Goal: Task Accomplishment & Management: Complete application form

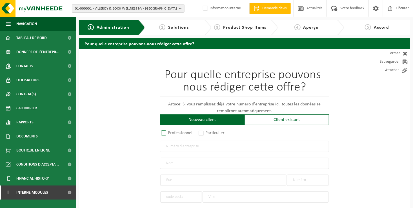
click at [190, 132] on label "Professionnel" at bounding box center [177, 133] width 34 height 8
click at [173, 132] on input "Professionnel" at bounding box center [171, 134] width 4 height 4
radio input "true"
click at [194, 153] on div "Pour quelle entreprise pouvons-nous rédiger cette offre? Astuce: Si vous rempli…" at bounding box center [244, 150] width 169 height 162
click at [195, 148] on input "text" at bounding box center [244, 146] width 169 height 11
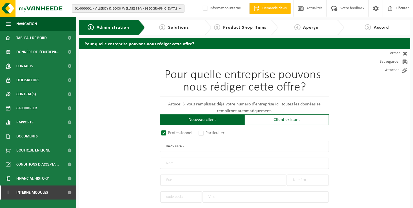
type input "0425387461"
radio input "true"
type input "0425387461"
type input "GERALD'S BV"
type input "WINKELVELDSTRAAT"
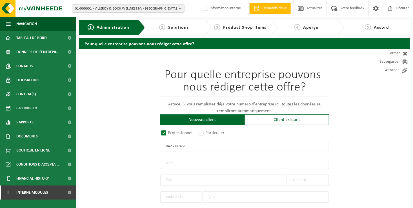
type input "7"
type input "1850"
type input "GRIMBERGEN"
select select "D"
select select "NACE_8130"
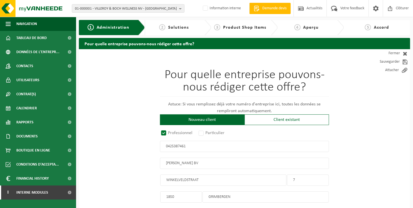
type input "GERALD'S BV"
type input "WINKELVELDSTRAAT"
type input "7"
type input "1850"
type input "GRIMBERGEN"
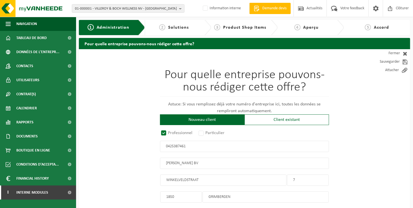
type input "2024299334"
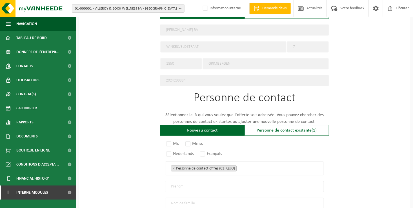
scroll to position [310, 0]
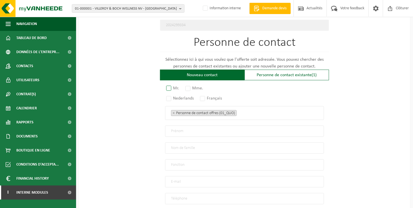
type input "0425387461"
drag, startPoint x: 168, startPoint y: 87, endPoint x: 180, endPoint y: 93, distance: 14.0
click at [168, 87] on label "Mr." at bounding box center [173, 88] width 16 height 8
radio input "true"
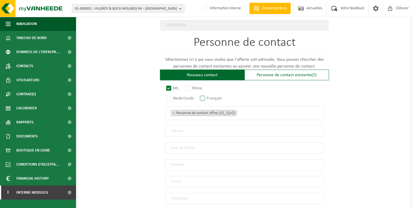
click at [203, 98] on label "Français" at bounding box center [211, 99] width 25 height 8
radio input "true"
click at [242, 112] on ul "× Personne de contact offres (01_QUO)" at bounding box center [244, 113] width 147 height 7
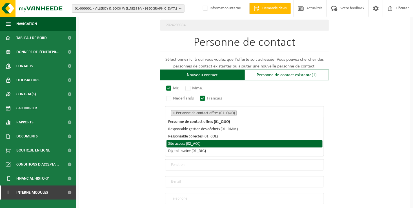
click at [213, 144] on li "Site access (02_ACC)" at bounding box center [244, 144] width 156 height 7
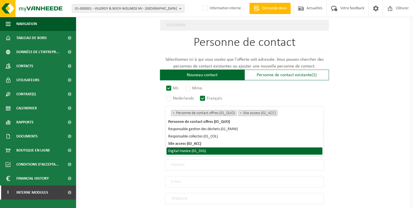
click at [213, 151] on li "Digital Invoice (01_DIG)" at bounding box center [244, 151] width 156 height 7
click at [128, 151] on div "Pour quelle entreprise pouvons-nous rédiger cette offre? Astuce: Si vous rempli…" at bounding box center [244, 0] width 331 height 522
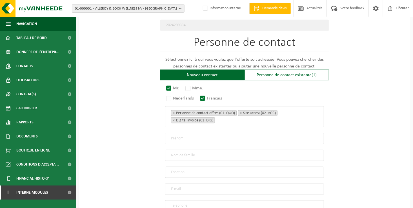
drag, startPoint x: 183, startPoint y: 129, endPoint x: 184, endPoint y: 132, distance: 3.3
click at [183, 129] on div "Mr. Mme. Nederlands Français Personne de contact offres (01_QUO) Responsable ge…" at bounding box center [244, 149] width 169 height 126
click at [184, 133] on input "text" at bounding box center [244, 138] width 159 height 11
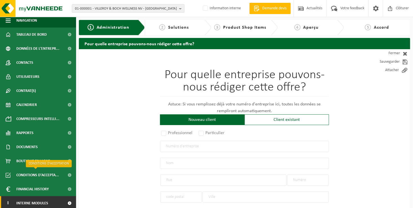
scroll to position [6, 0]
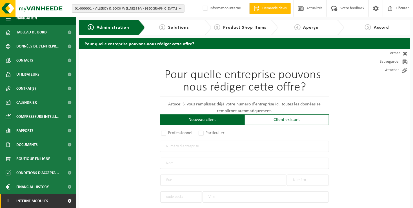
click at [39, 201] on span "Interne modules" at bounding box center [32, 201] width 32 height 14
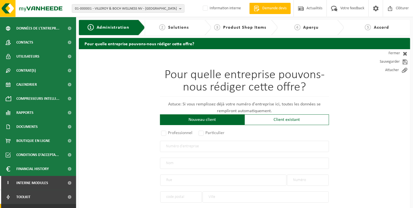
scroll to position [34, 0]
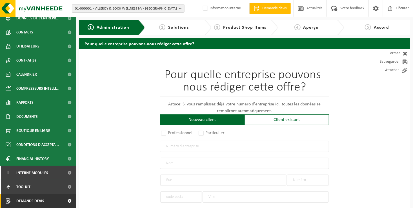
click at [50, 202] on link "Demande devis" at bounding box center [38, 201] width 76 height 14
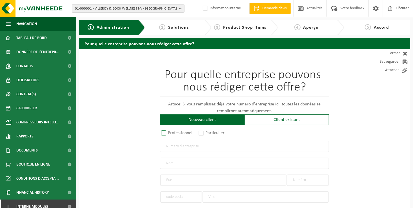
click at [170, 135] on label "Professionnel" at bounding box center [177, 133] width 34 height 8
click at [170, 135] on input "Professionnel" at bounding box center [171, 134] width 4 height 4
radio input "true"
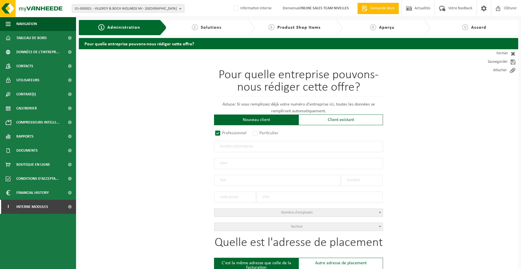
click at [225, 149] on input "text" at bounding box center [298, 146] width 169 height 11
type input "0425387461"
radio input "true"
type input "0425387461"
type input "GERALD'S BV"
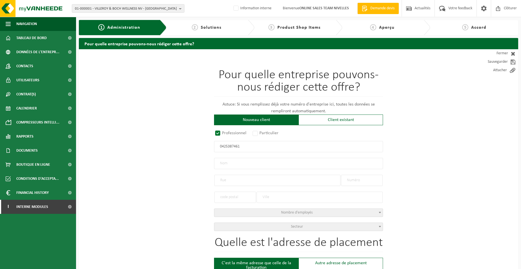
type input "WINKELVELDSTRAAT"
type input "7"
type input "1850"
type input "GRIMBERGEN"
select select "D"
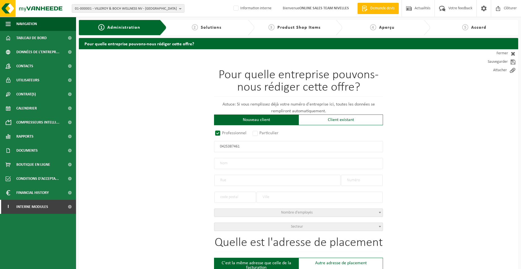
select select "NACE_8130"
type input "GERALD'S BV"
type input "WINKELVELDSTRAAT"
type input "7"
type input "1850"
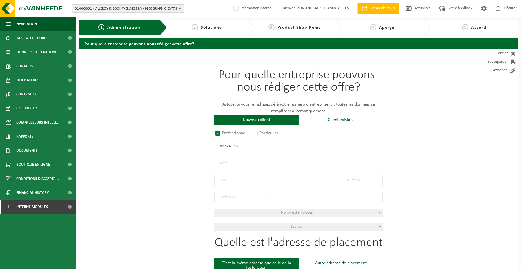
type input "GRIMBERGEN"
type input "2024299334"
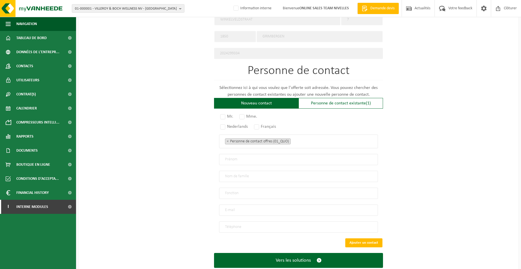
scroll to position [293, 0]
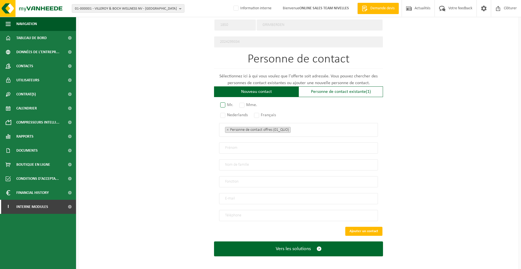
type input "0425387461"
click at [224, 102] on label "Mr." at bounding box center [227, 105] width 16 height 8
radio input "true"
click at [256, 113] on label "Français" at bounding box center [265, 115] width 25 height 8
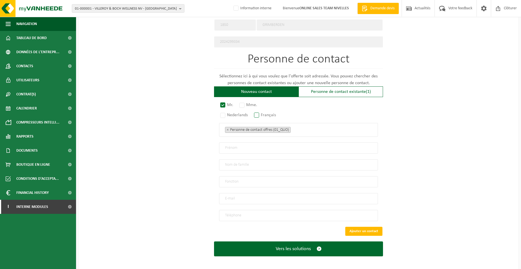
radio input "true"
click at [308, 130] on ul "× Personne de contact offres (01_QUO)" at bounding box center [298, 129] width 147 height 7
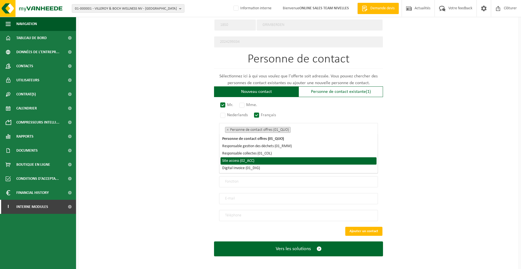
click at [273, 161] on li "Site access (02_ACC)" at bounding box center [299, 160] width 156 height 7
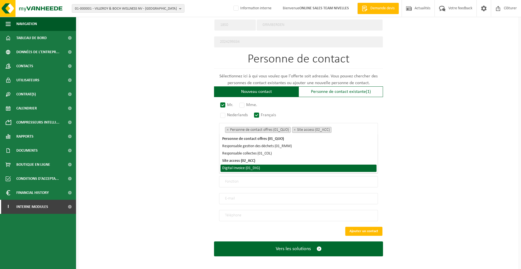
click at [272, 168] on li "Digital Invoice (01_DIG)" at bounding box center [299, 168] width 156 height 7
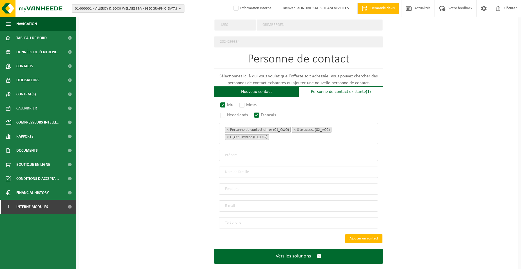
drag, startPoint x: 195, startPoint y: 172, endPoint x: 202, endPoint y: 166, distance: 8.8
click at [195, 171] on div "Pour quelle entreprise pouvons-nous rédiger cette offre? Astuce: Si vous rempli…" at bounding box center [298, 17] width 439 height 522
click at [237, 156] on input "text" at bounding box center [298, 155] width 159 height 11
type input "b"
type input "BENJAMIN"
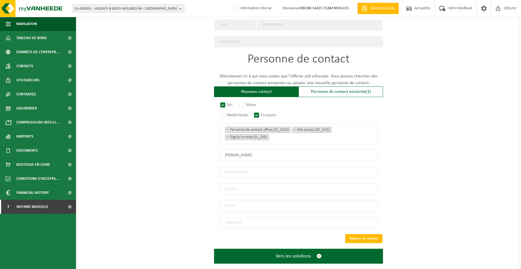
click at [236, 167] on input "text" at bounding box center [298, 172] width 159 height 11
type input "DERYCKE"
click at [235, 188] on input "text" at bounding box center [298, 189] width 159 height 11
type input "Directeur"
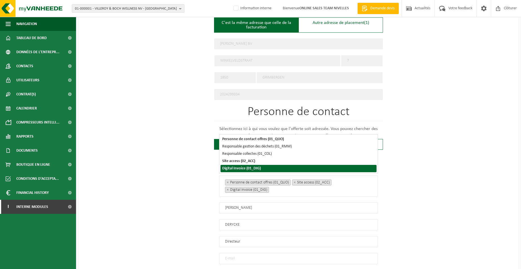
scroll to position [300, 0]
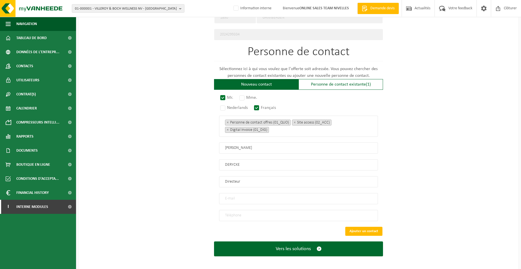
click at [239, 197] on input "email" at bounding box center [298, 198] width 159 height 11
type input "INFO@GERALDS.BE"
click at [232, 208] on input "tel" at bounding box center [298, 215] width 159 height 11
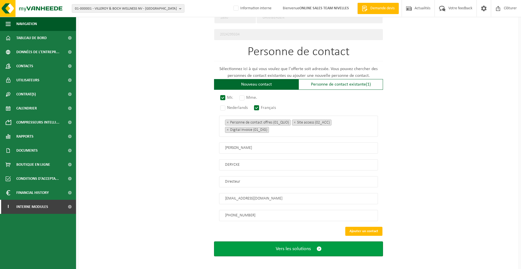
type input "+32 2 251 17 62"
click at [297, 208] on button "Vers les solutions" at bounding box center [298, 249] width 169 height 15
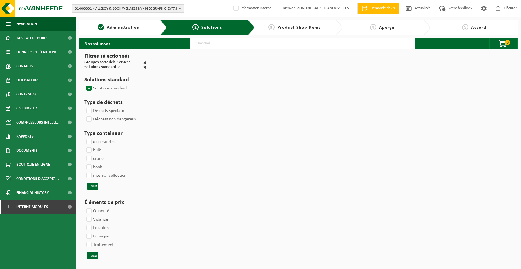
click at [205, 46] on input "text" at bounding box center [302, 43] width 225 height 11
type input "000052"
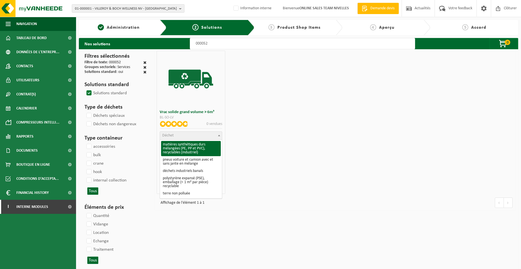
click at [179, 136] on span "Déchet" at bounding box center [191, 136] width 62 height 8
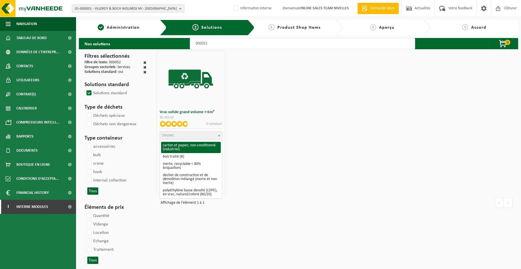
scroll to position [84, 0]
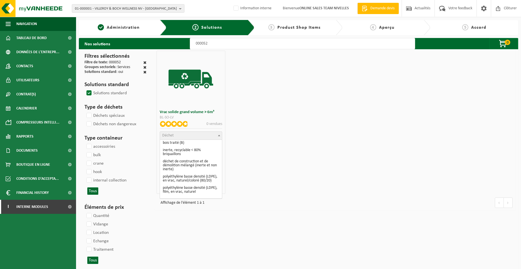
select select "31"
select select
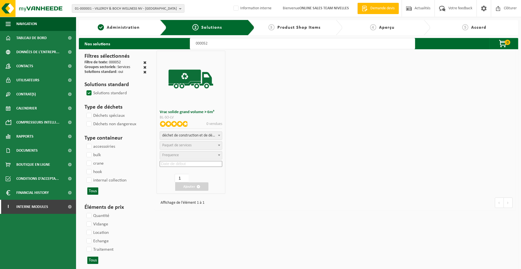
select select "47"
select select "25"
click at [180, 163] on input at bounding box center [191, 164] width 62 height 6
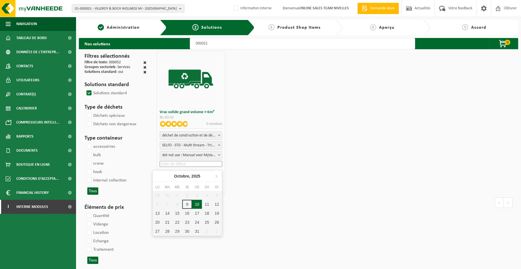
click at [194, 204] on div "10" at bounding box center [197, 204] width 10 height 9
type input "2025-10-10"
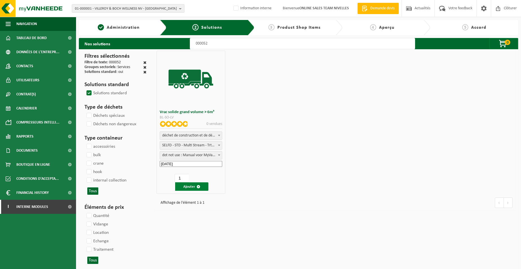
click at [188, 188] on button "Ajouter" at bounding box center [191, 186] width 33 height 8
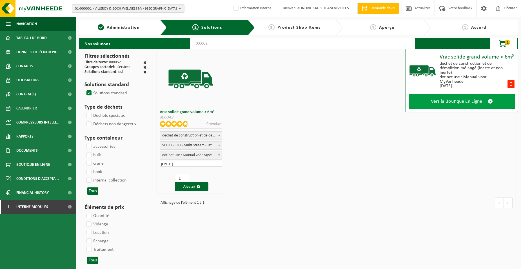
click at [463, 107] on link "Vers la Boutique En Ligne" at bounding box center [462, 101] width 106 height 15
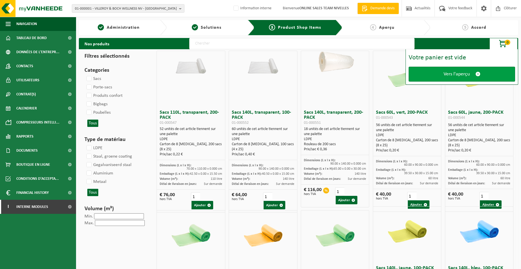
click at [435, 73] on link "Vers l'aperçu" at bounding box center [462, 74] width 106 height 15
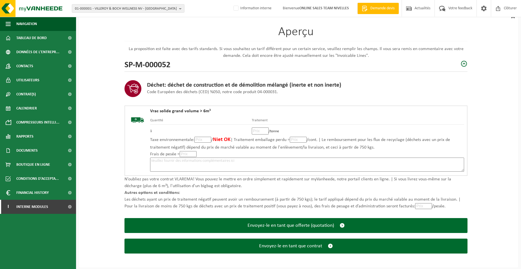
scroll to position [39, 0]
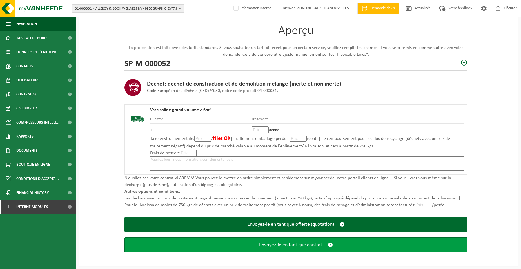
click at [292, 244] on span "Envoyez-le en tant que contrat" at bounding box center [290, 245] width 63 height 6
